Goal: Transaction & Acquisition: Register for event/course

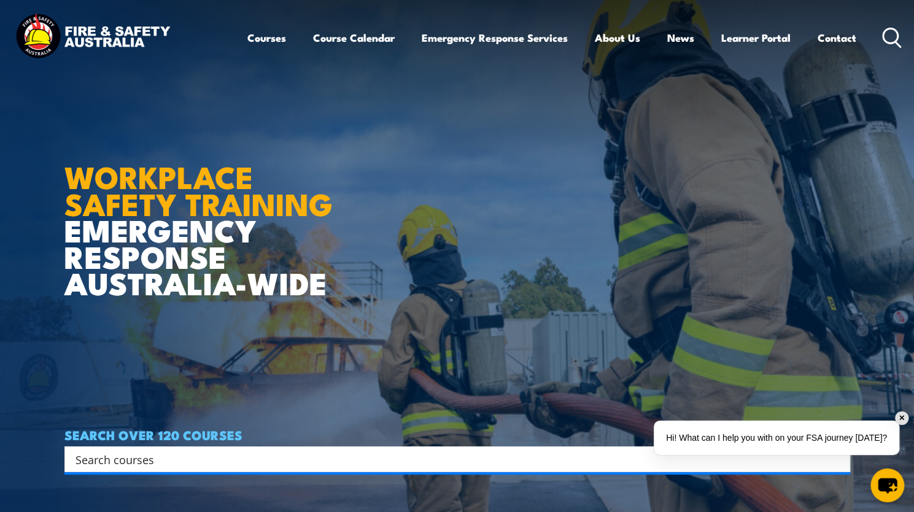
click at [910, 96] on img at bounding box center [457, 256] width 914 height 512
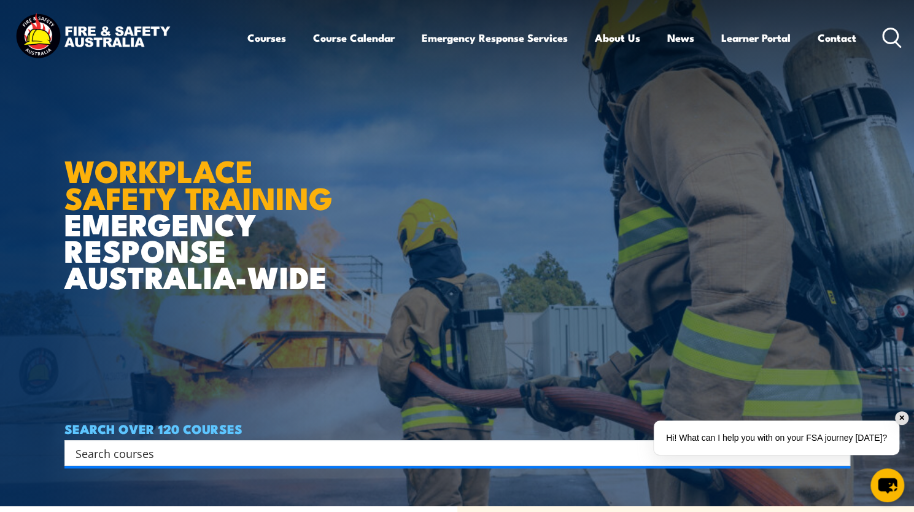
scroll to position [5, 0]
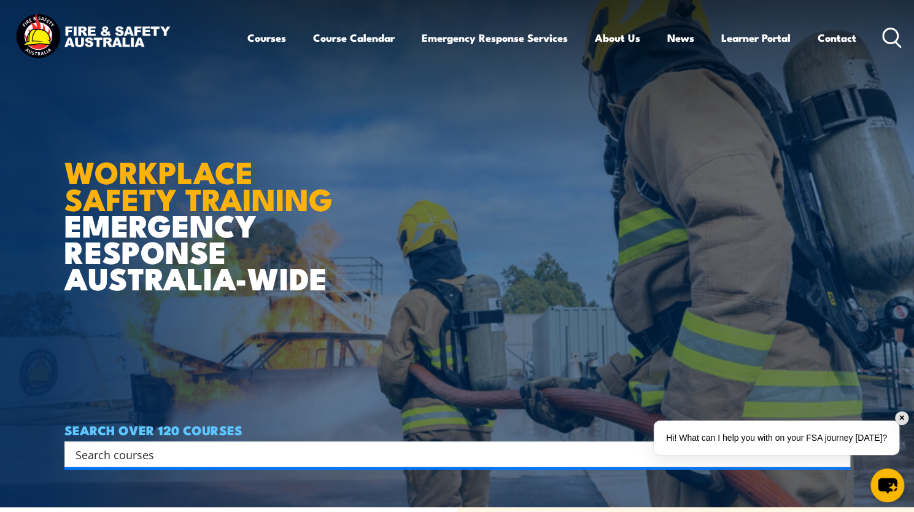
click at [128, 451] on input "Search input" at bounding box center [450, 454] width 748 height 18
type input "i"
type input "fire extinguisher"
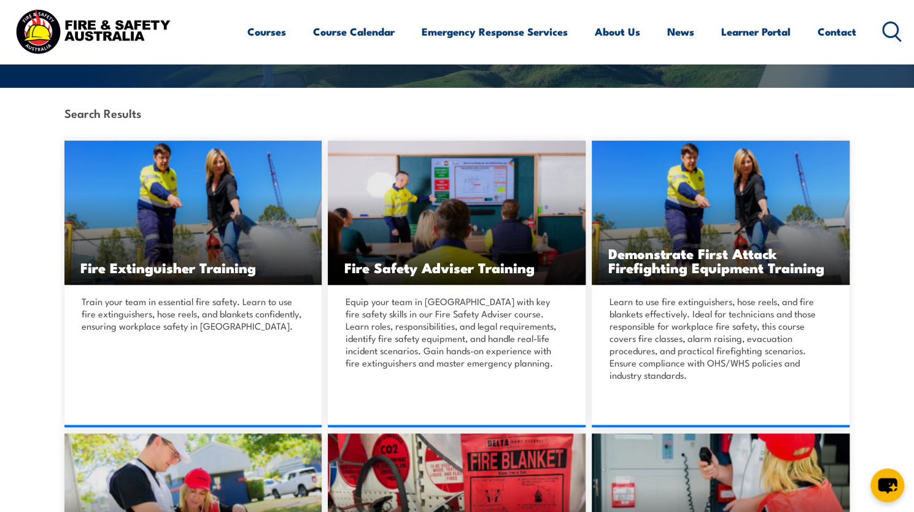
scroll to position [265, 0]
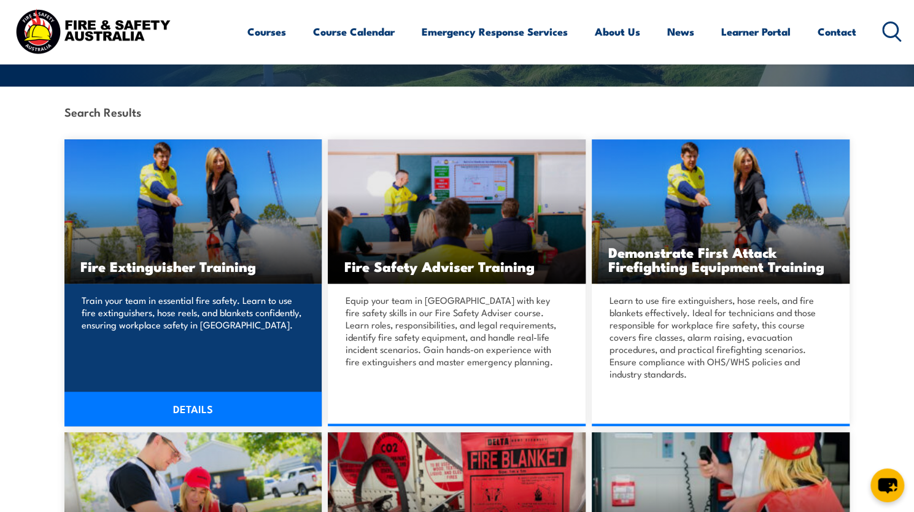
click at [177, 252] on img at bounding box center [193, 211] width 258 height 144
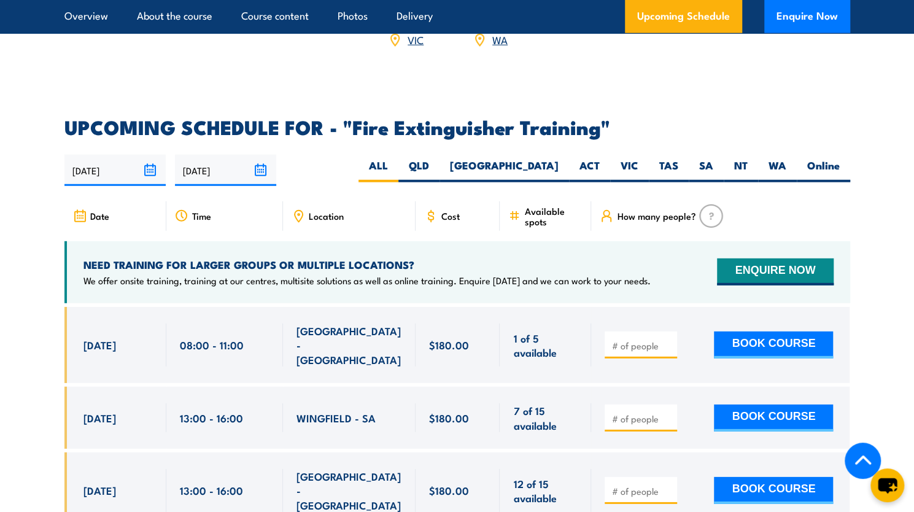
scroll to position [1961, 0]
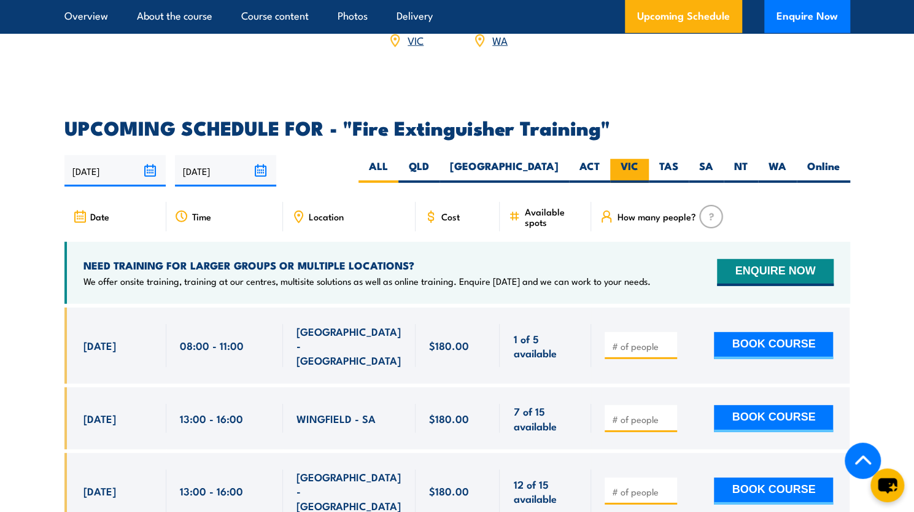
click at [639, 159] on label "VIC" at bounding box center [629, 171] width 39 height 24
click at [639, 159] on input "VIC" at bounding box center [643, 163] width 8 height 8
radio input "true"
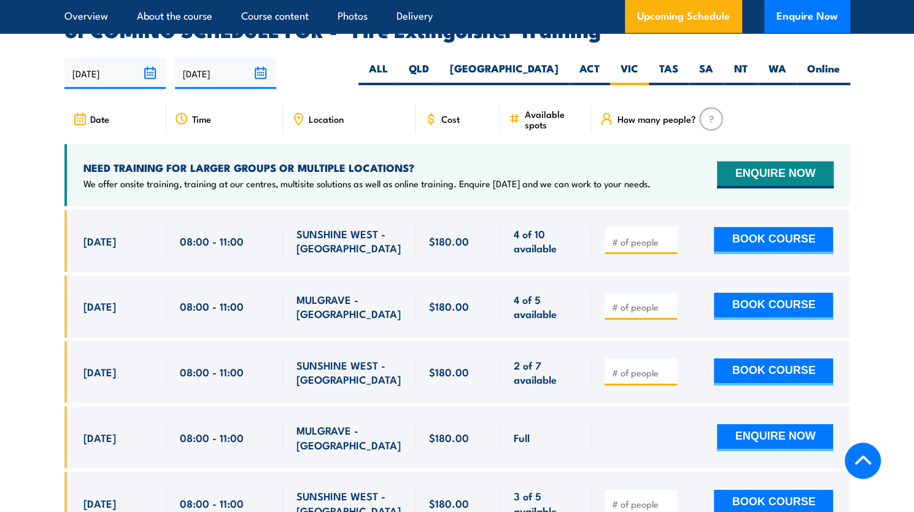
scroll to position [2061, 0]
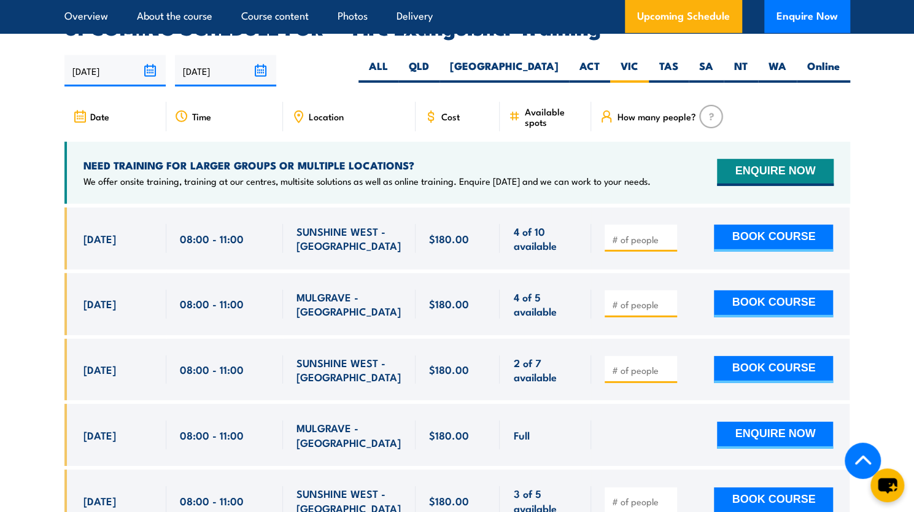
click at [318, 224] on span "SUNSHINE WEST - [GEOGRAPHIC_DATA]" at bounding box center [350, 238] width 106 height 29
click at [653, 225] on div at bounding box center [641, 238] width 72 height 27
click at [647, 233] on input "number" at bounding box center [642, 239] width 61 height 12
type input "1"
click at [753, 225] on button "BOOK COURSE" at bounding box center [773, 238] width 119 height 27
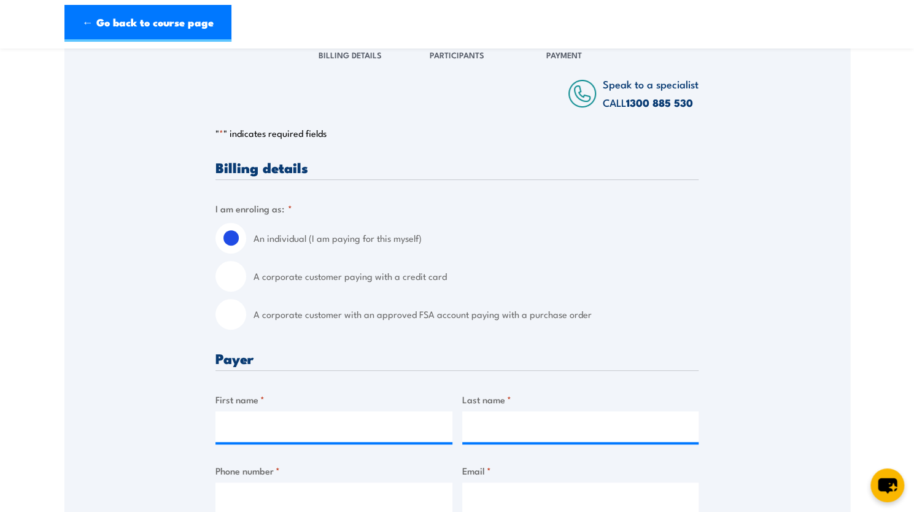
scroll to position [185, 0]
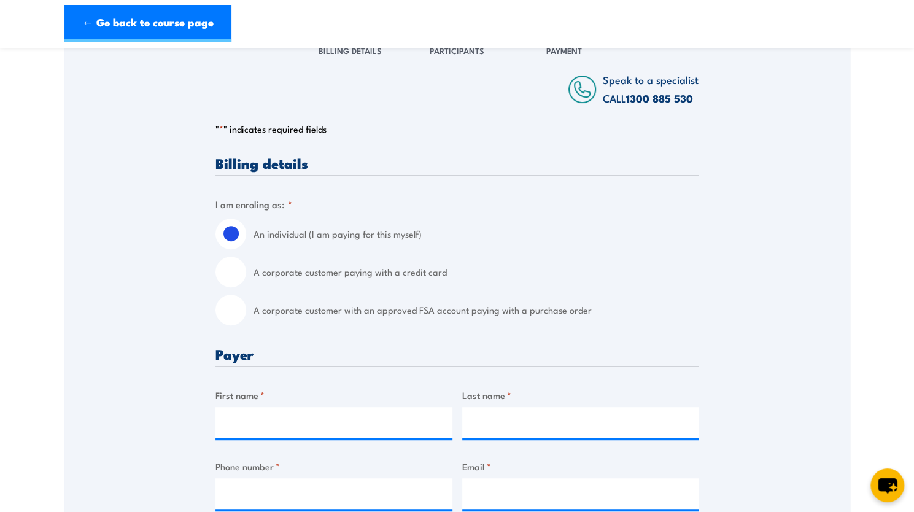
click at [236, 275] on input "A corporate customer paying with a credit card" at bounding box center [231, 272] width 31 height 31
radio input "true"
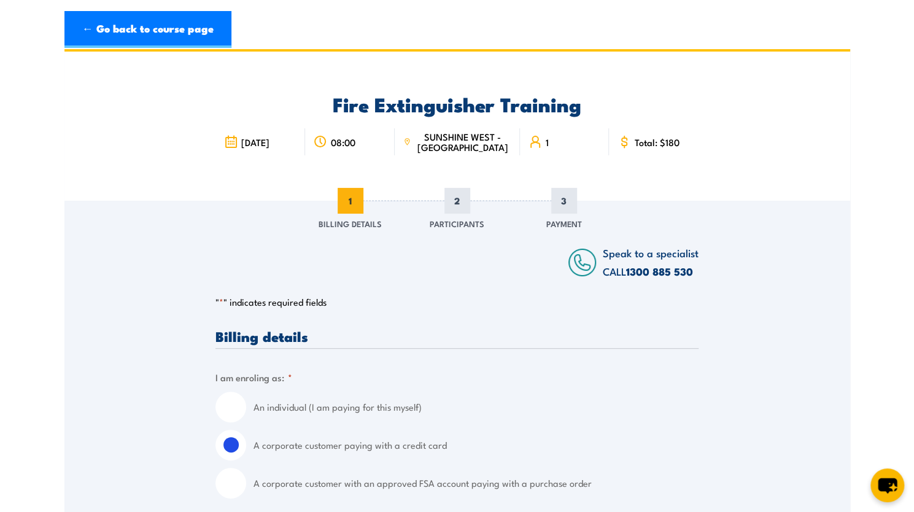
scroll to position [0, 0]
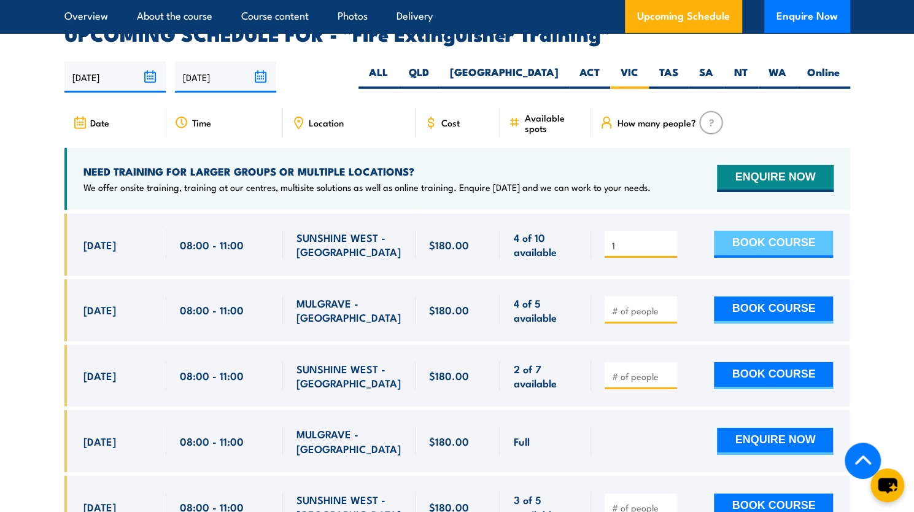
click at [776, 231] on button "BOOK COURSE" at bounding box center [773, 244] width 119 height 27
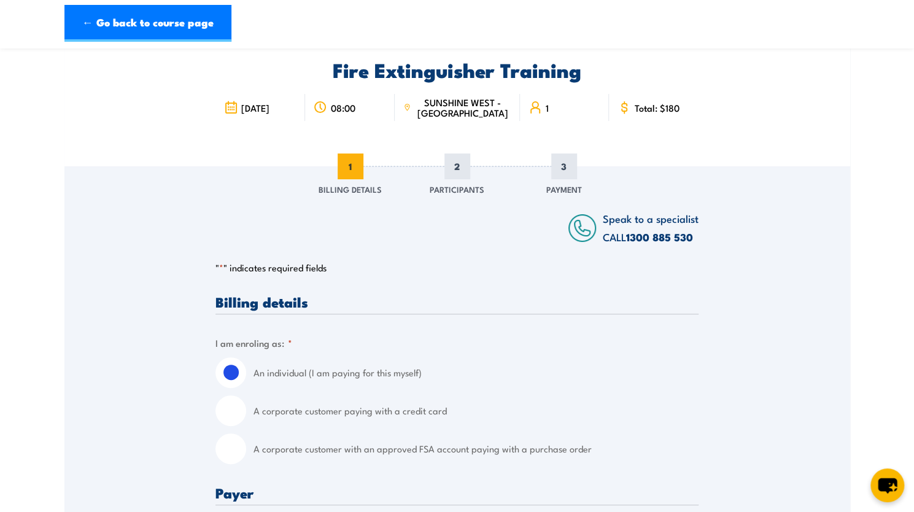
scroll to position [59, 0]
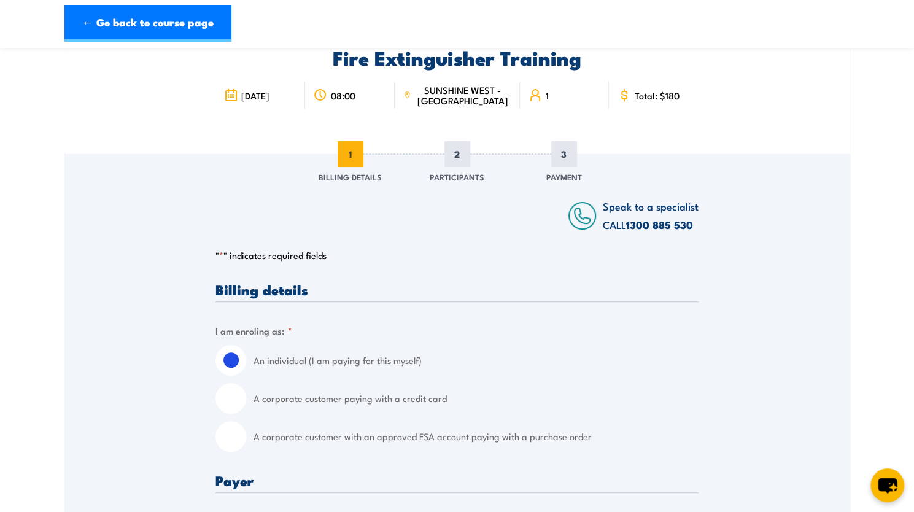
click at [228, 432] on input "A corporate customer with an approved FSA account paying with a purchase order" at bounding box center [231, 436] width 31 height 31
radio input "true"
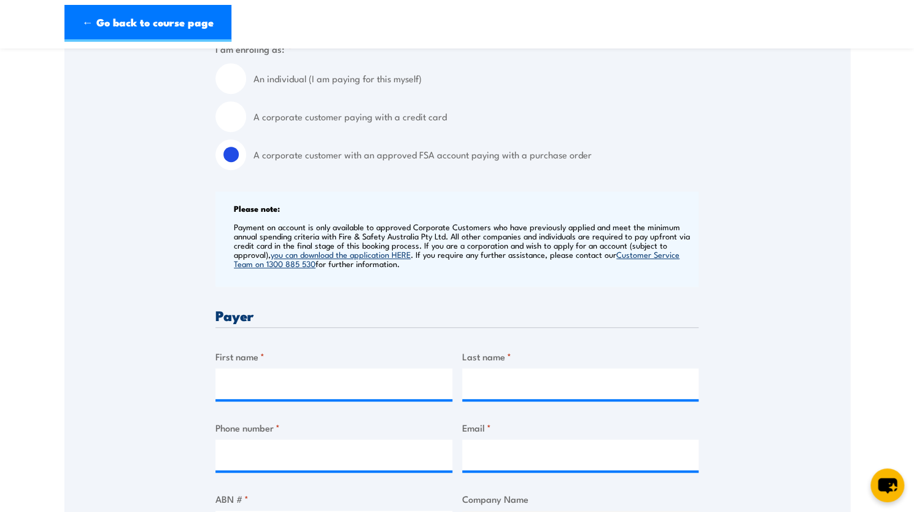
scroll to position [341, 0]
click at [298, 378] on input "First name *" at bounding box center [334, 383] width 237 height 31
type input "[PERSON_NAME]"
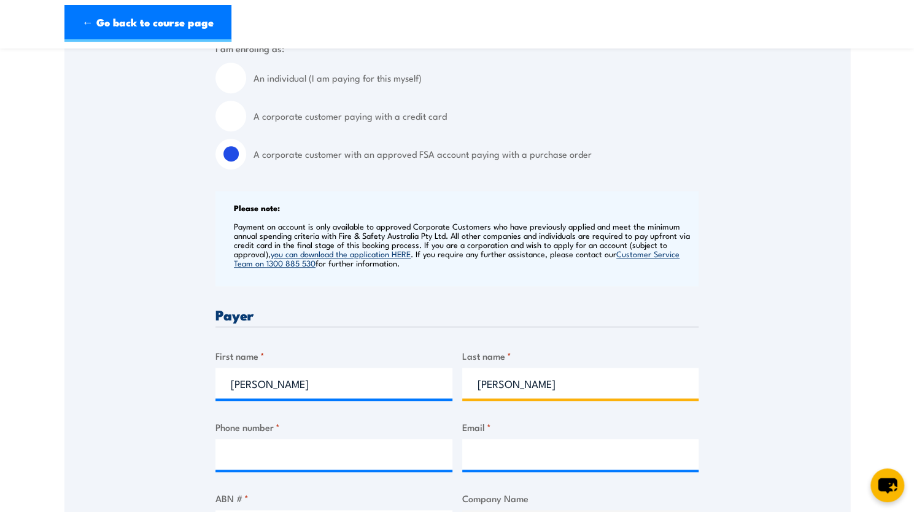
type input "[PERSON_NAME]"
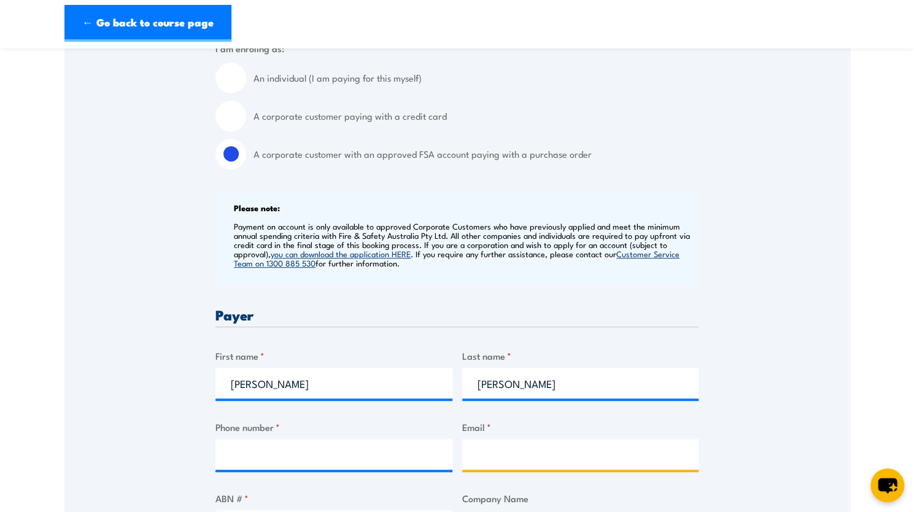
click at [481, 467] on input "Email *" at bounding box center [580, 454] width 237 height 31
type input "[EMAIL_ADDRESS][DOMAIN_NAME]"
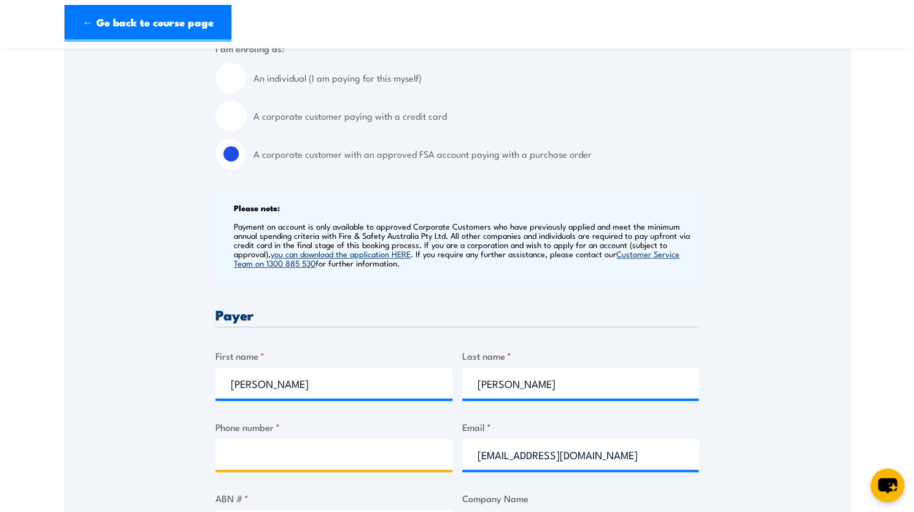
click at [397, 446] on input "Phone number *" at bounding box center [334, 454] width 237 height 31
click at [393, 447] on input "Phone number *" at bounding box center [334, 454] width 237 height 31
type input "0422155126"
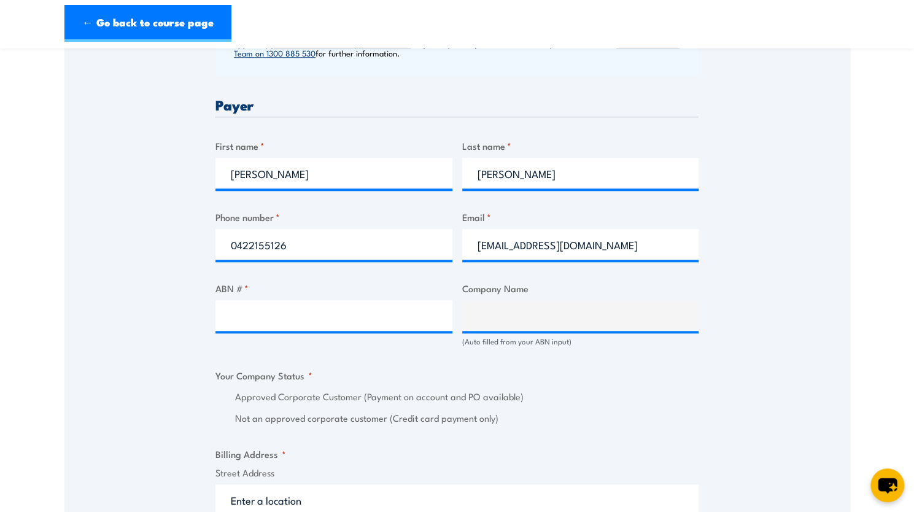
scroll to position [556, 0]
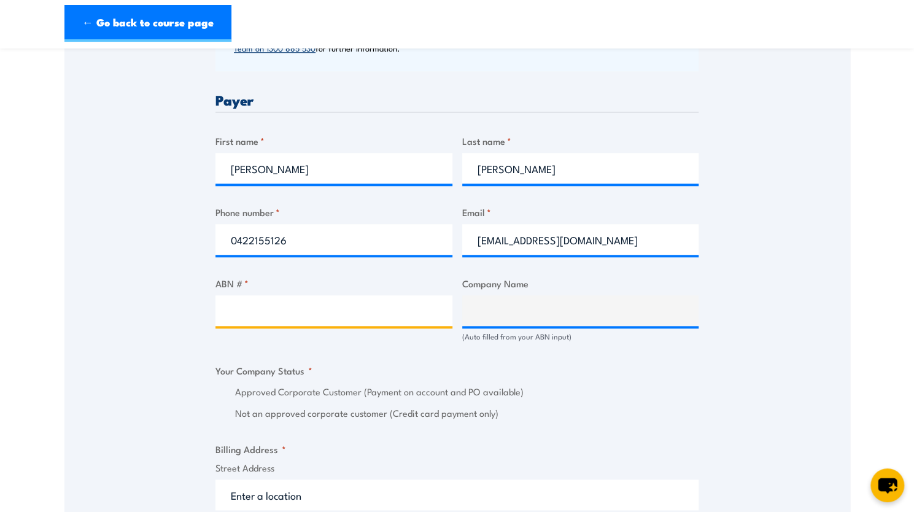
click at [357, 306] on input "ABN # *" at bounding box center [334, 310] width 237 height 31
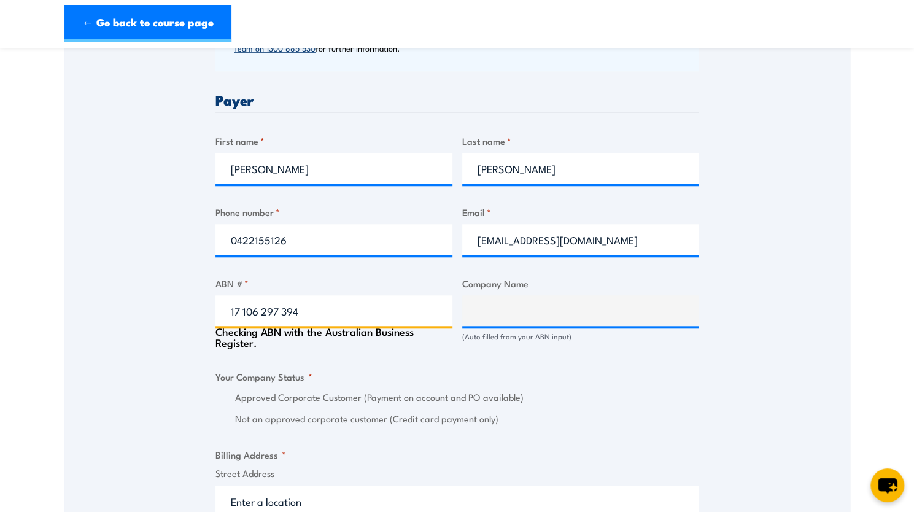
type input "17 106 297 394"
type input "GRILL'D PTY LTD"
radio input "true"
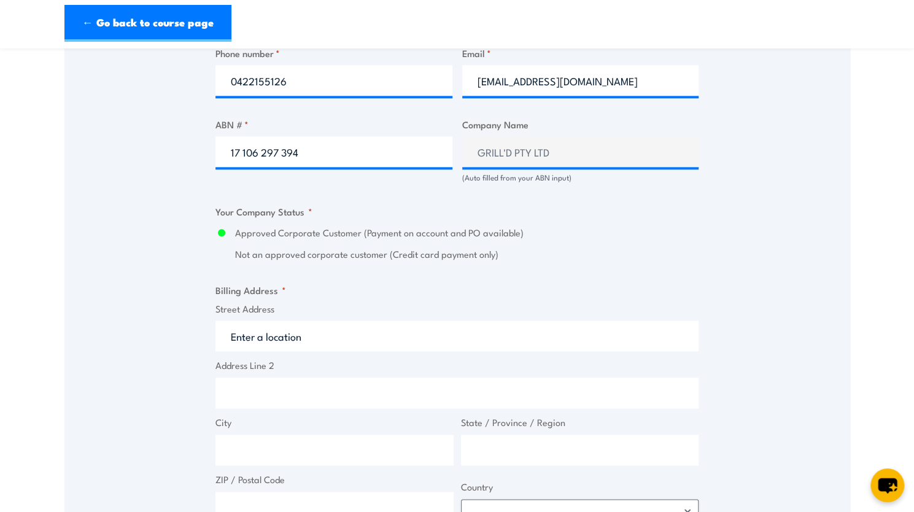
scroll to position [715, 0]
click at [351, 400] on input "Address Line 2" at bounding box center [457, 393] width 483 height 31
click at [269, 340] on input "Street Address" at bounding box center [457, 336] width 483 height 31
type input "level 1&2 [GEOGRAPHIC_DATA] [STREET_ADDRESS]"
click at [183, 351] on div "Speak to a specialist CALL [PHONE_NUMBER] CALL [PHONE_NUMBER] " * " indicates r…" at bounding box center [457, 175] width 786 height 1355
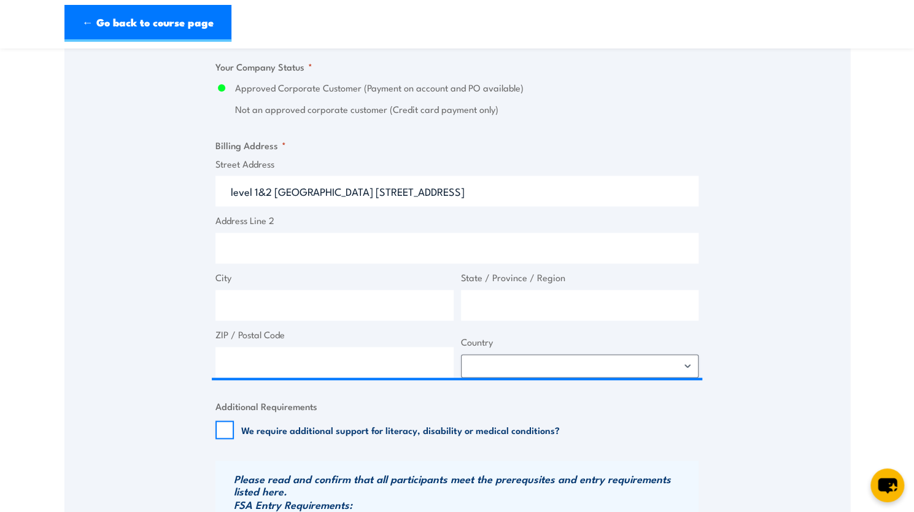
scroll to position [861, 0]
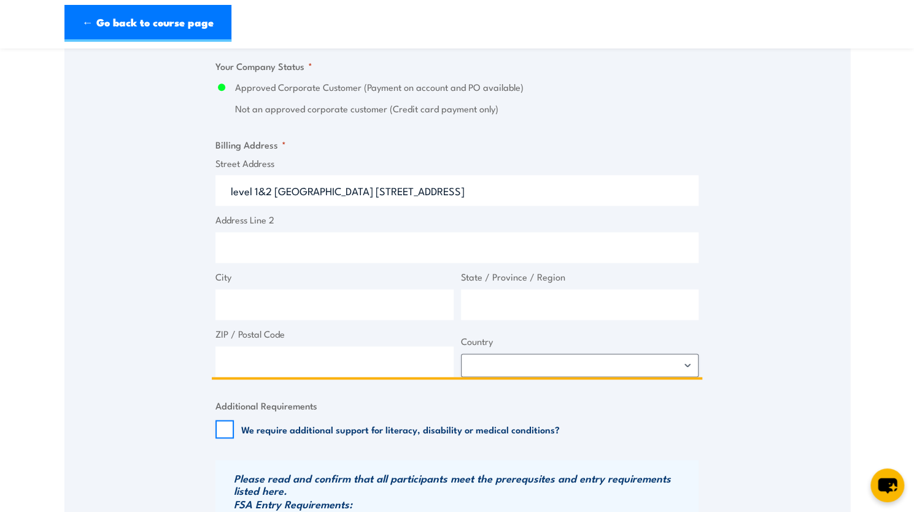
click at [300, 353] on input "ZIP / Postal Code" at bounding box center [335, 361] width 238 height 31
click at [267, 298] on input "City" at bounding box center [335, 304] width 238 height 31
type input "[GEOGRAPHIC_DATA]"
click at [489, 300] on input "State / Province / Region" at bounding box center [580, 304] width 238 height 31
type input "VIC"
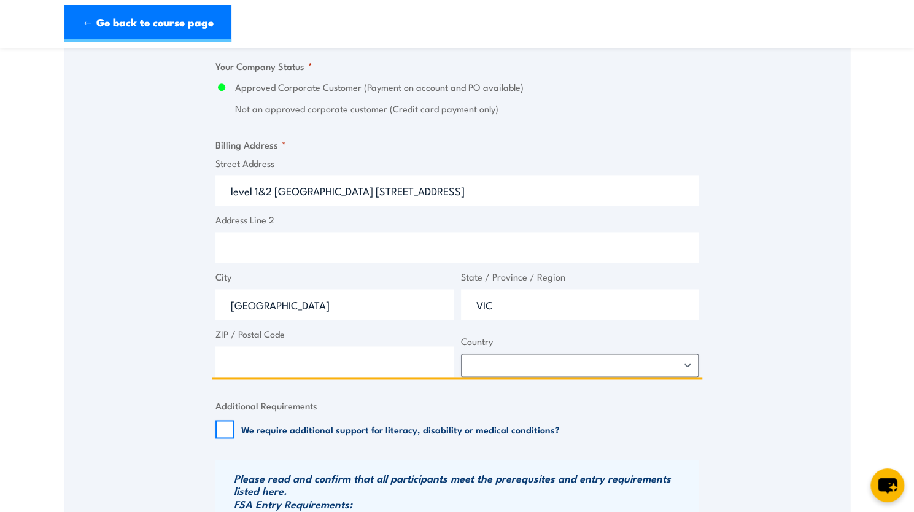
click at [390, 349] on input "ZIP / Postal Code" at bounding box center [335, 361] width 238 height 31
type input "3121"
click at [501, 362] on select "[GEOGRAPHIC_DATA] [GEOGRAPHIC_DATA] [GEOGRAPHIC_DATA] [US_STATE] [GEOGRAPHIC_DA…" at bounding box center [580, 365] width 238 height 23
select select "[GEOGRAPHIC_DATA]"
click at [461, 354] on select "[GEOGRAPHIC_DATA] [GEOGRAPHIC_DATA] [GEOGRAPHIC_DATA] [US_STATE] [GEOGRAPHIC_DA…" at bounding box center [580, 365] width 238 height 23
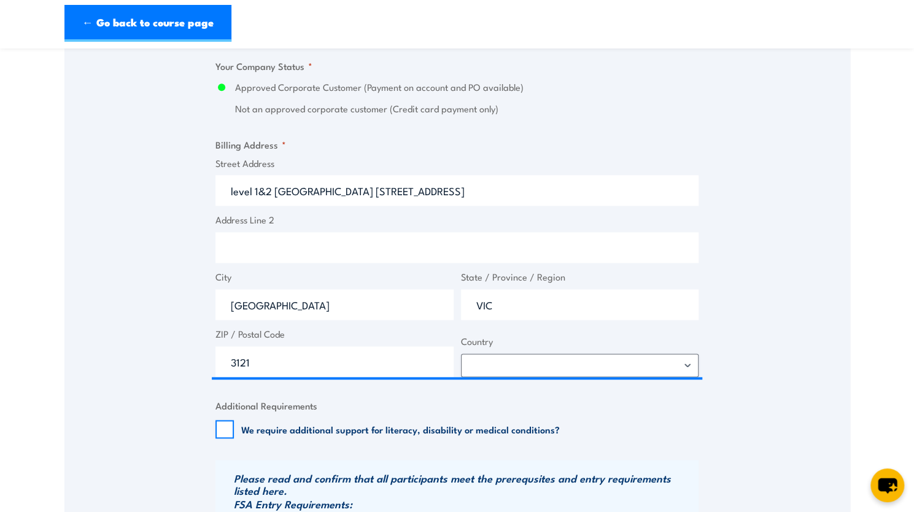
click at [157, 424] on div "Speak to a specialist CALL [PHONE_NUMBER] CALL [PHONE_NUMBER] " * " indicates r…" at bounding box center [457, 29] width 786 height 1355
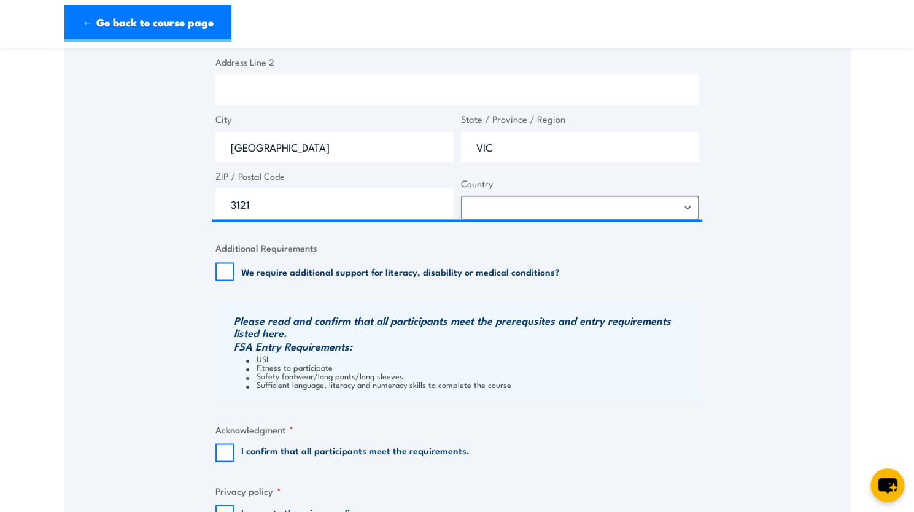
scroll to position [1022, 0]
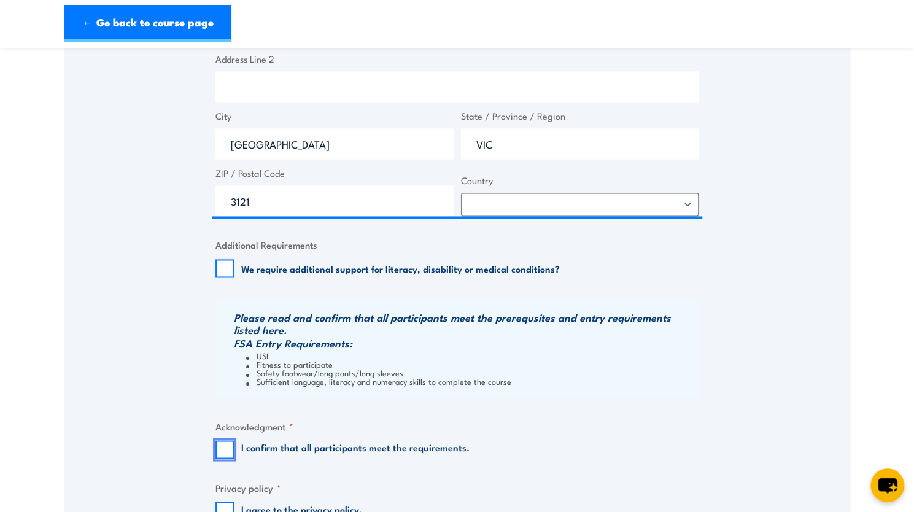
click at [220, 441] on input "I confirm that all participants meet the requirements." at bounding box center [225, 449] width 18 height 18
checkbox input "true"
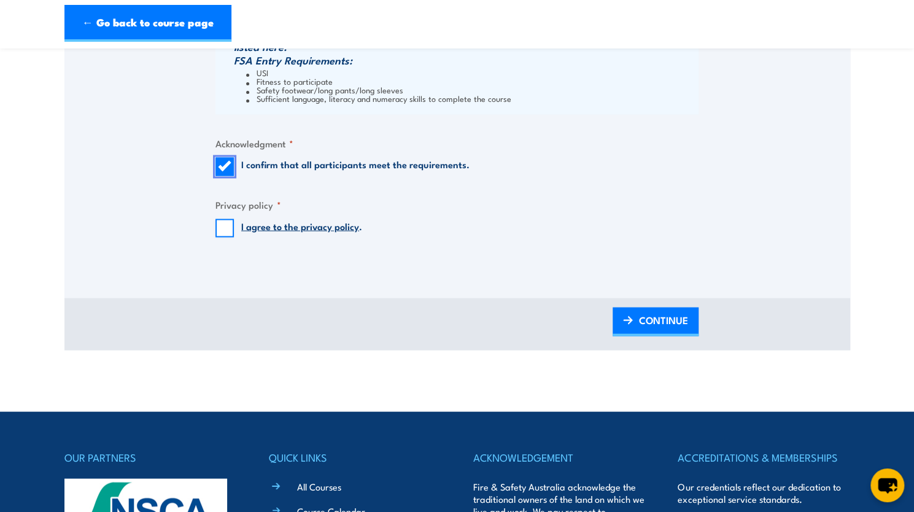
scroll to position [1306, 0]
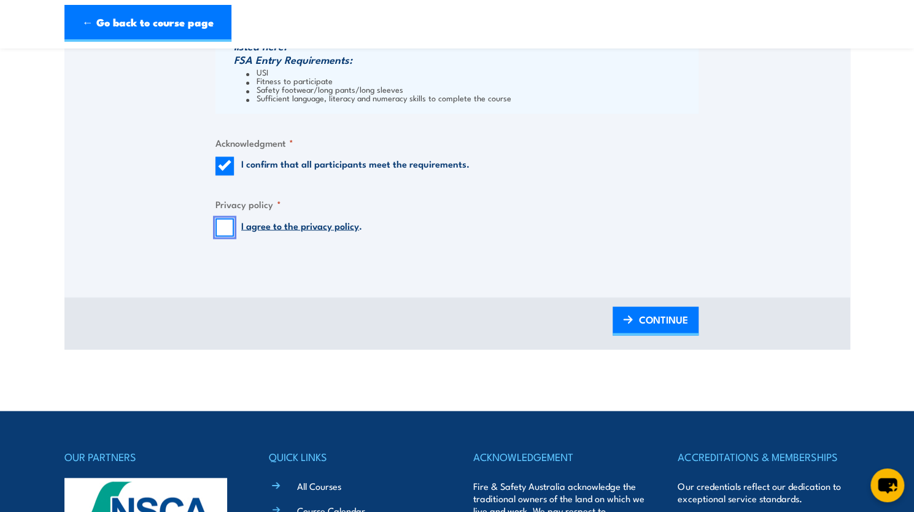
click at [226, 222] on input "I agree to the privacy policy ." at bounding box center [225, 227] width 18 height 18
checkbox input "true"
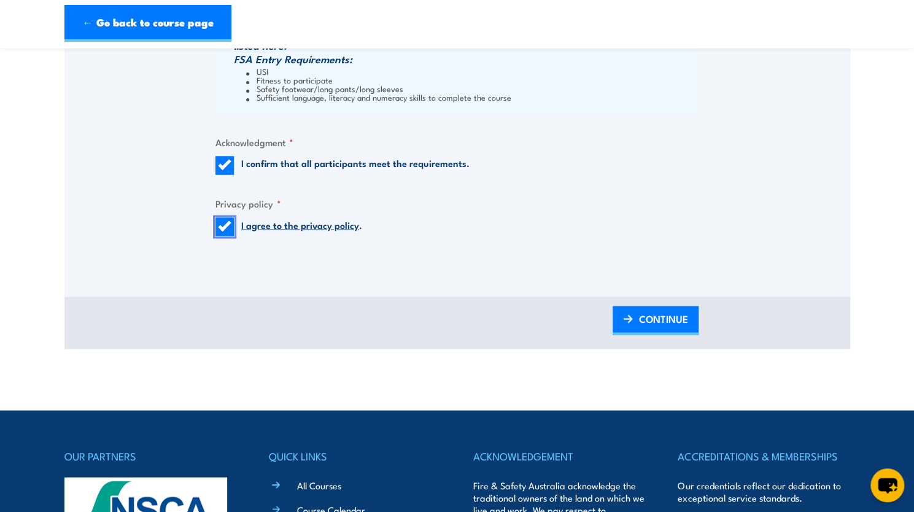
scroll to position [1303, 0]
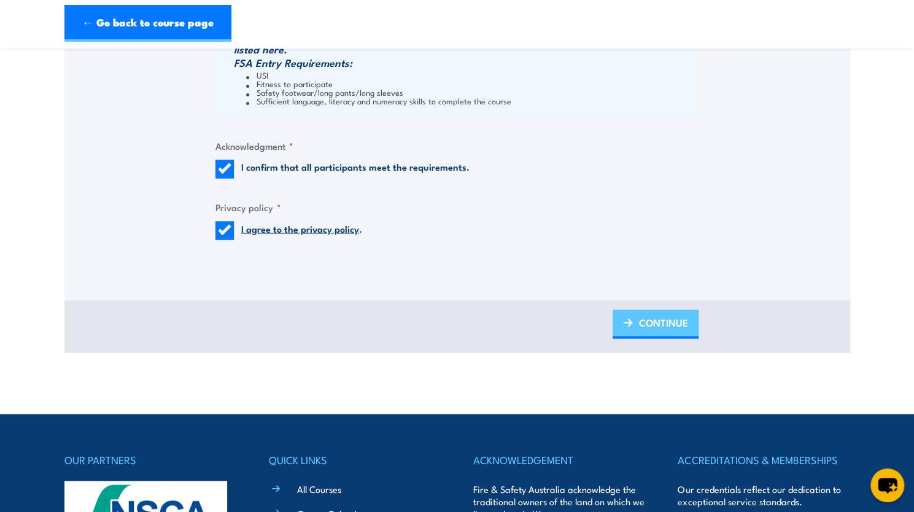
click at [629, 321] on img at bounding box center [628, 322] width 10 height 9
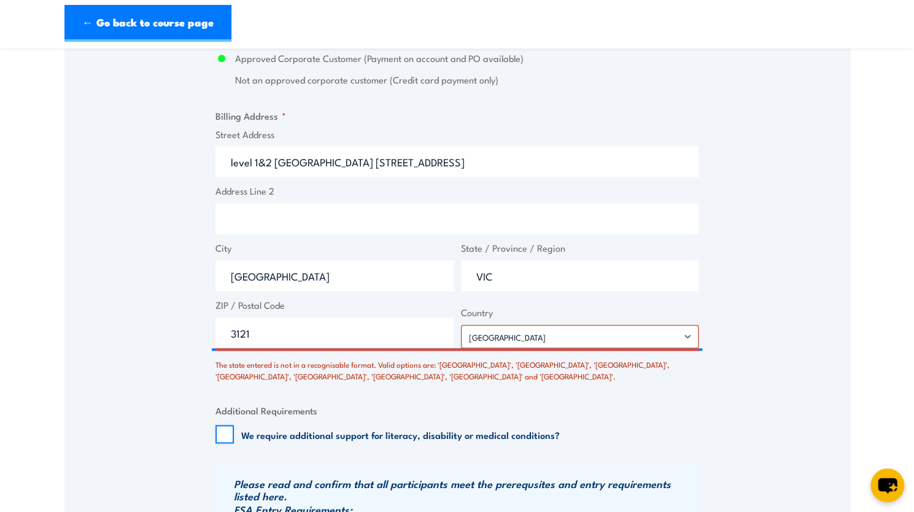
scroll to position [938, 0]
click at [512, 287] on input "VIC" at bounding box center [580, 275] width 238 height 31
type input "V"
type input "Victoria"
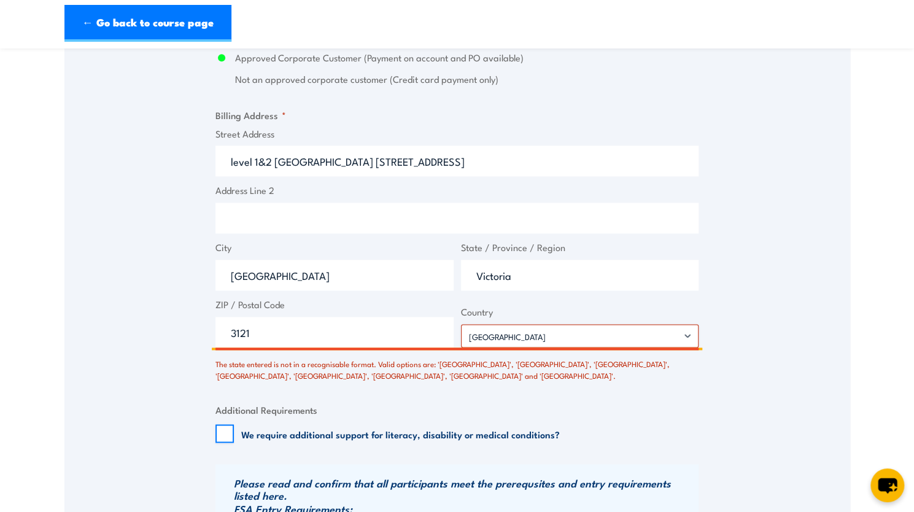
click at [368, 330] on input "3121" at bounding box center [335, 332] width 238 height 31
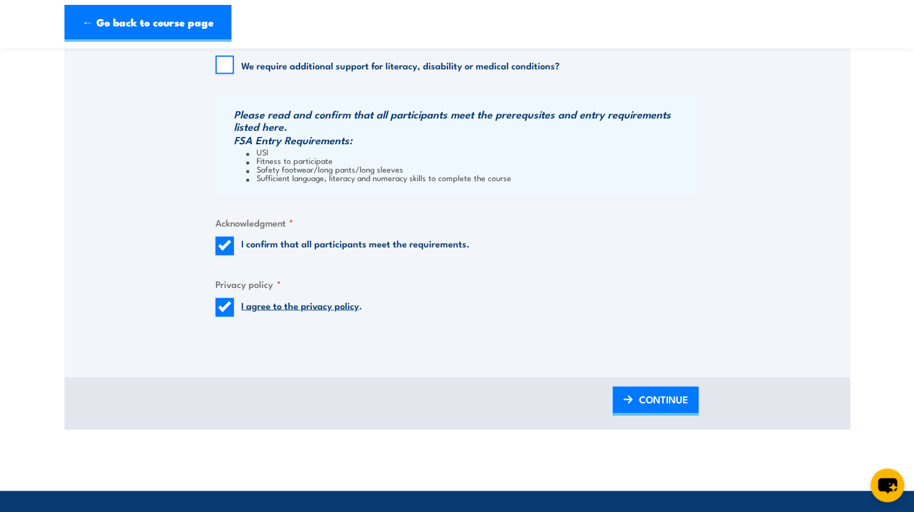
scroll to position [1309, 0]
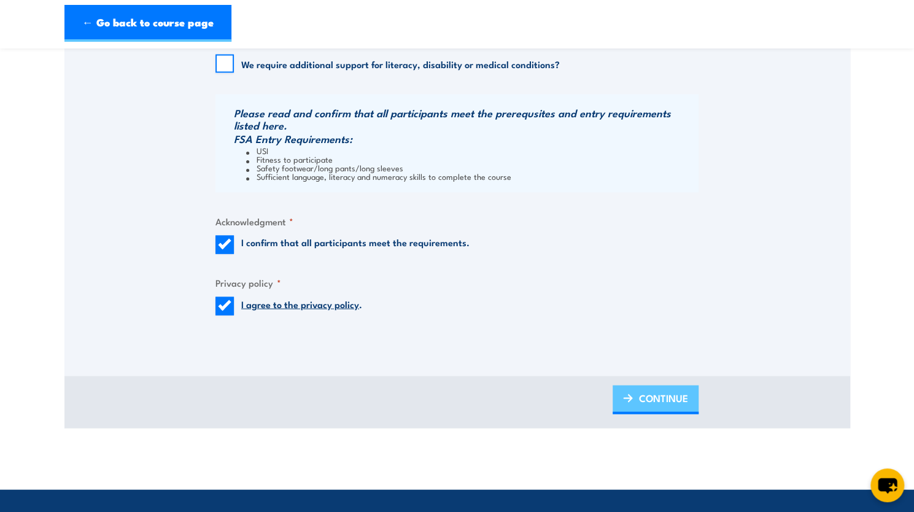
click at [653, 387] on span "CONTINUE" at bounding box center [663, 397] width 49 height 33
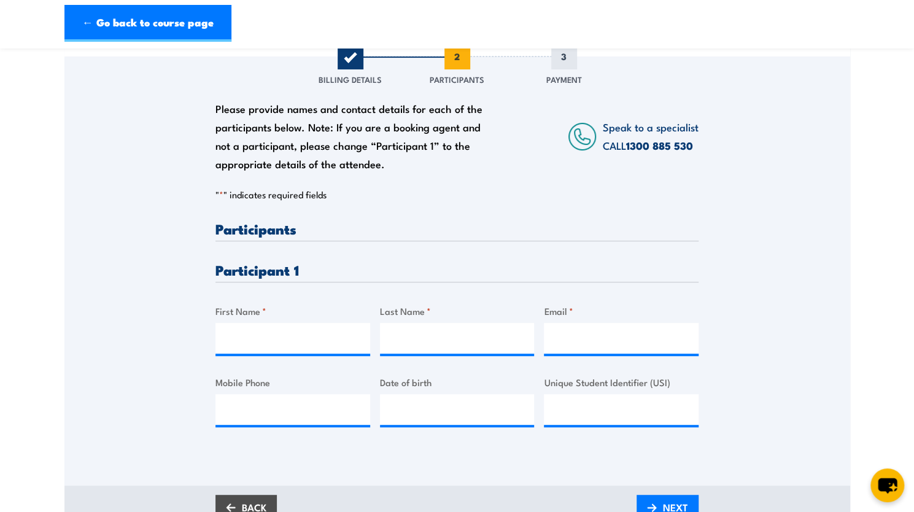
scroll to position [157, 0]
click at [283, 343] on input "First Name *" at bounding box center [293, 337] width 155 height 31
type input "[PERSON_NAME]"
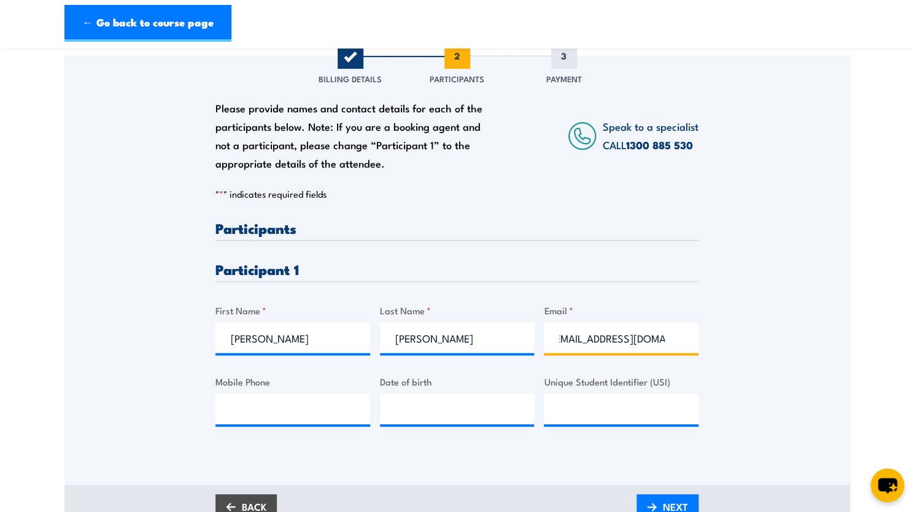
scroll to position [0, 17]
type input "[EMAIL_ADDRESS][DOMAIN_NAME]"
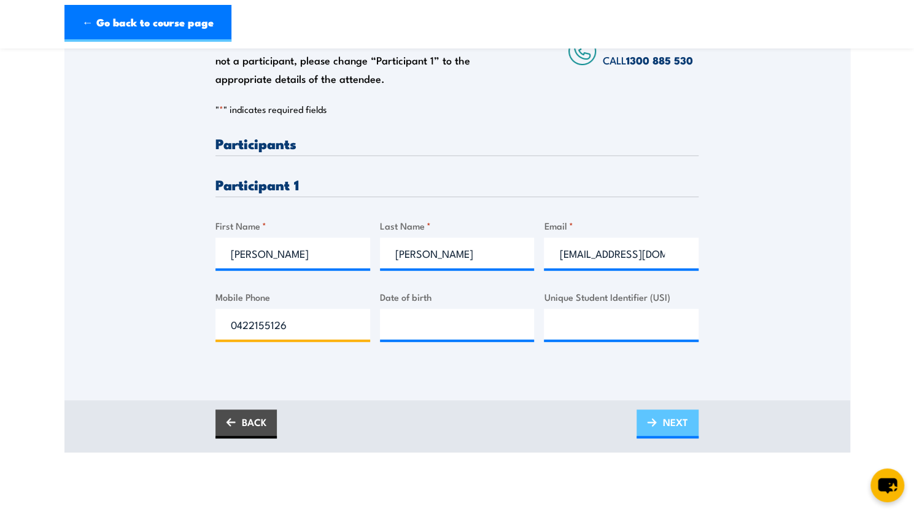
type input "0422155126"
click at [661, 427] on link "NEXT" at bounding box center [668, 424] width 62 height 29
click at [661, 427] on span "PLEASE WAIT..." at bounding box center [654, 422] width 68 height 33
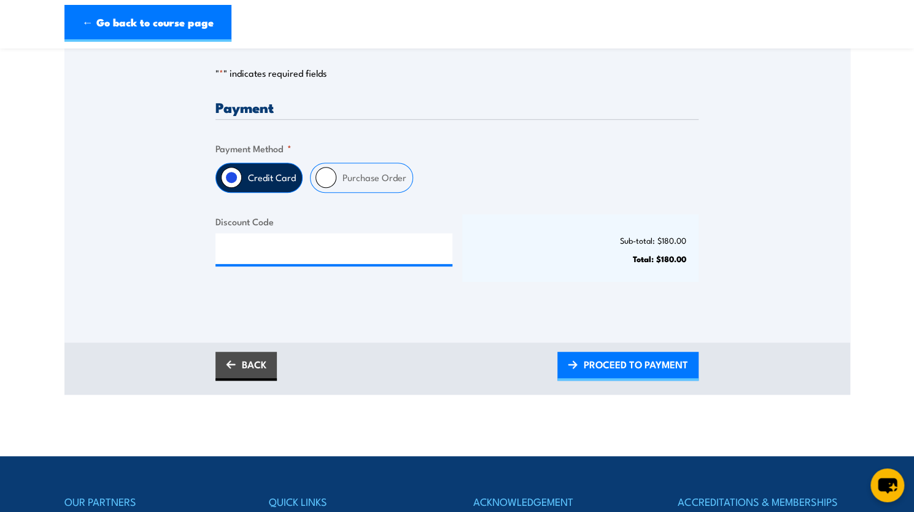
scroll to position [276, 0]
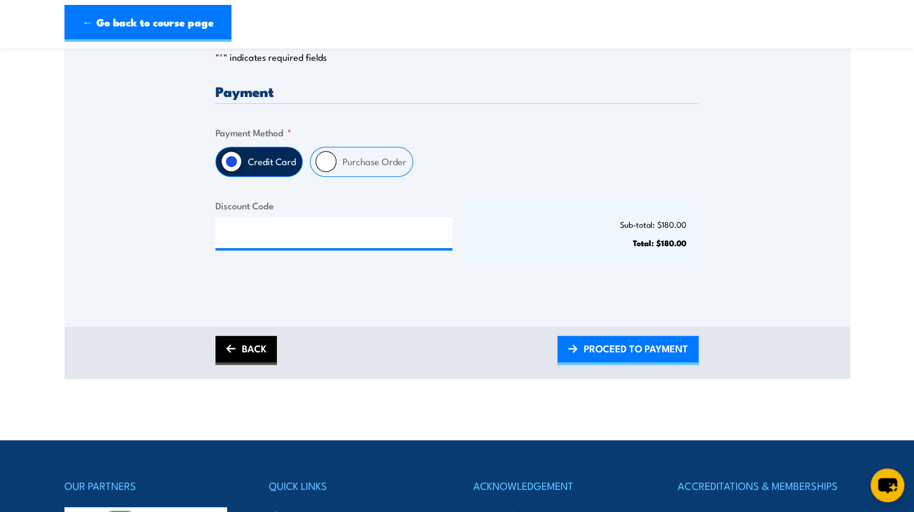
click at [240, 350] on link "BACK" at bounding box center [246, 350] width 61 height 29
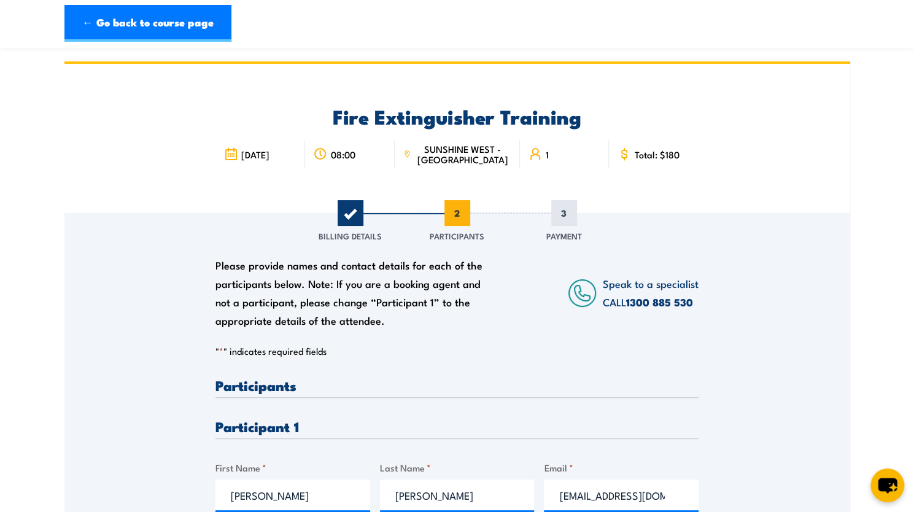
scroll to position [151, 0]
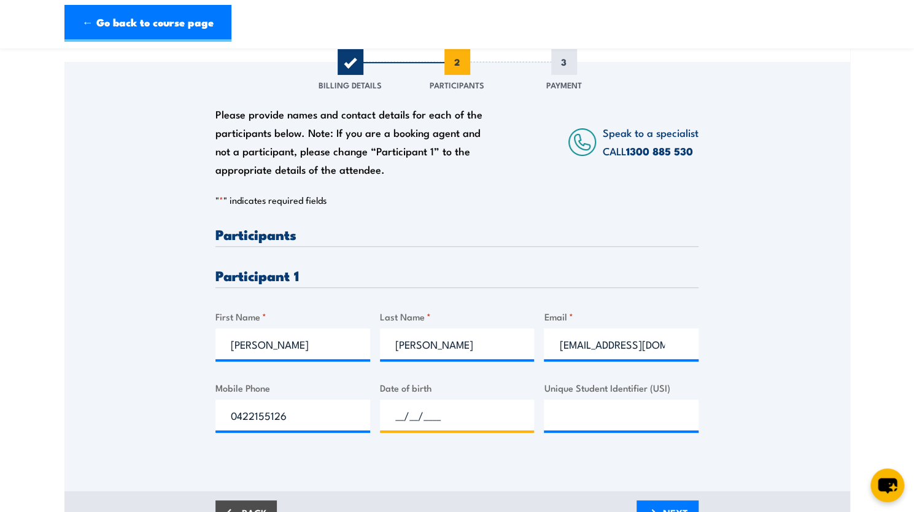
click at [491, 413] on input "__/__/____" at bounding box center [457, 415] width 155 height 31
type input "[DATE]"
click at [592, 429] on input "Unique Student Identifier (USI)" at bounding box center [621, 415] width 155 height 31
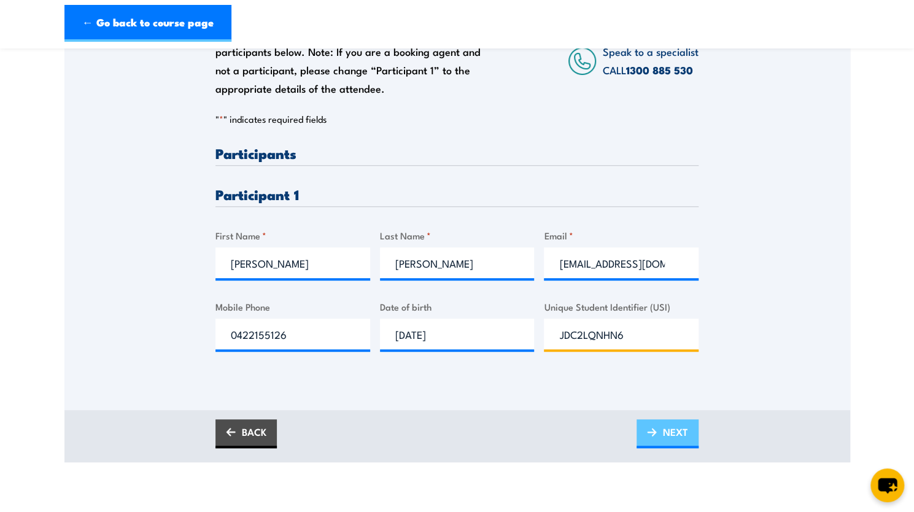
scroll to position [232, 0]
type input "JDC2LQNHN6"
click at [657, 435] on img at bounding box center [652, 433] width 10 height 9
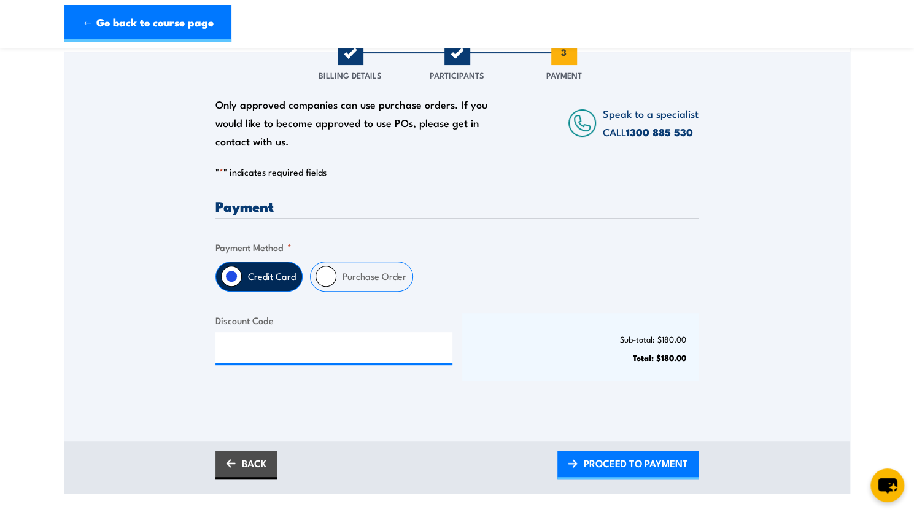
scroll to position [163, 0]
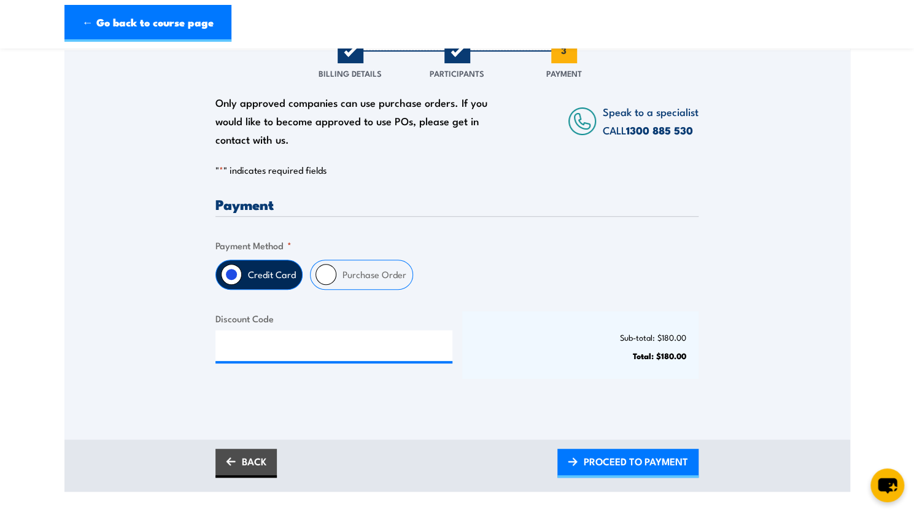
click at [350, 278] on label "Purchase Order" at bounding box center [375, 274] width 76 height 29
click at [337, 278] on input "Purchase Order" at bounding box center [326, 274] width 21 height 21
radio input "true"
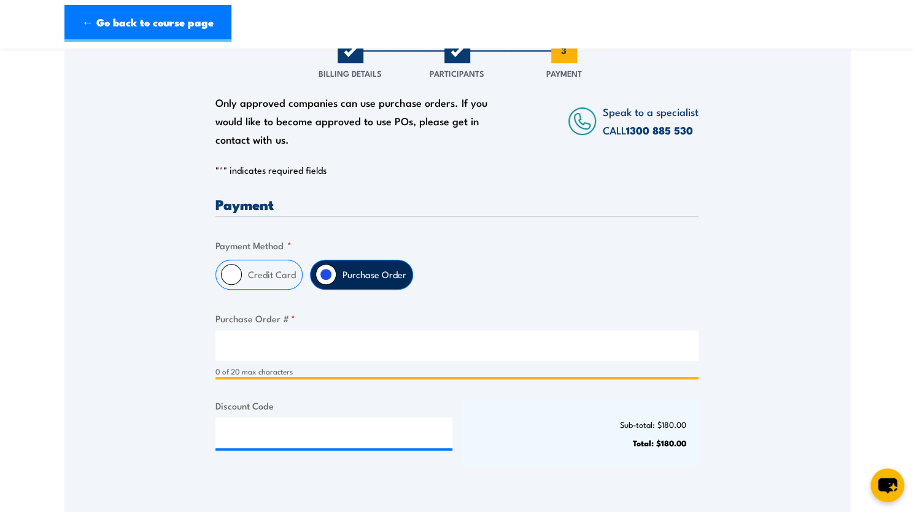
click at [327, 345] on input "Purchase Order # *" at bounding box center [457, 345] width 483 height 31
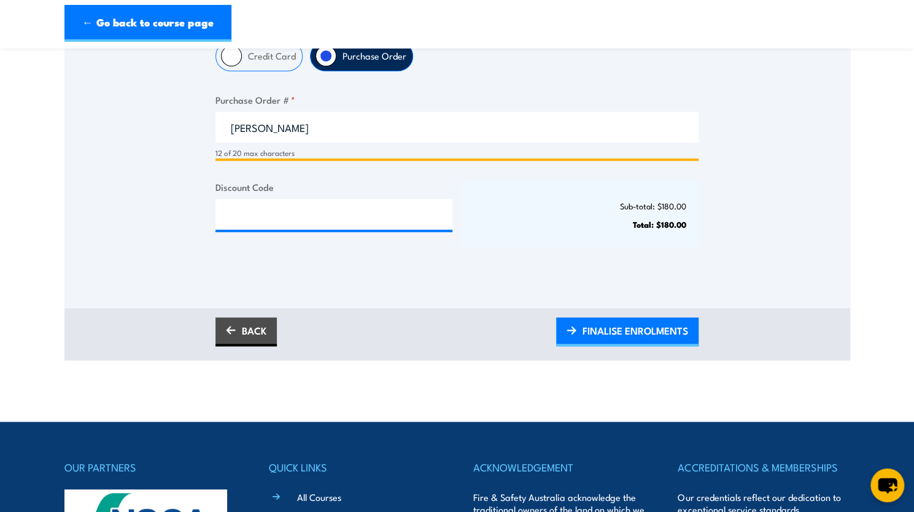
scroll to position [386, 0]
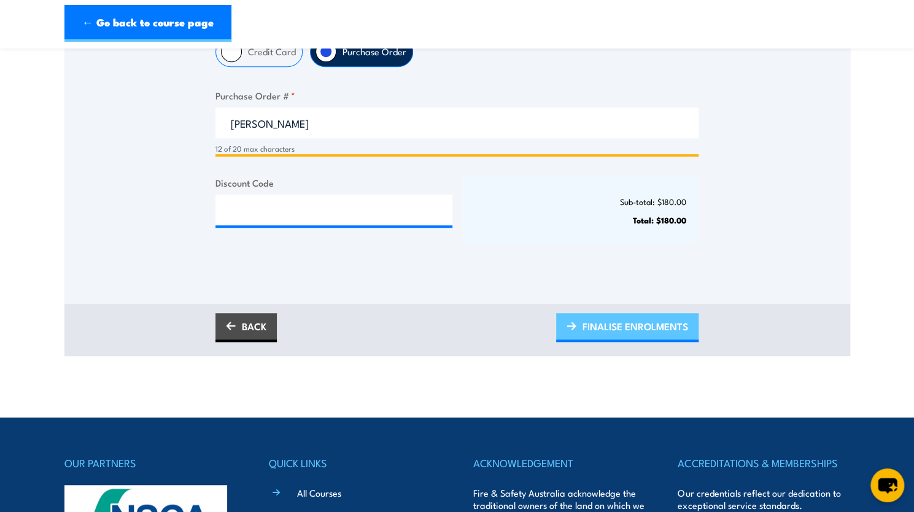
type input "[PERSON_NAME]"
click at [610, 329] on span "FINALISE ENROLMENTS" at bounding box center [636, 326] width 106 height 33
